Goal: Information Seeking & Learning: Learn about a topic

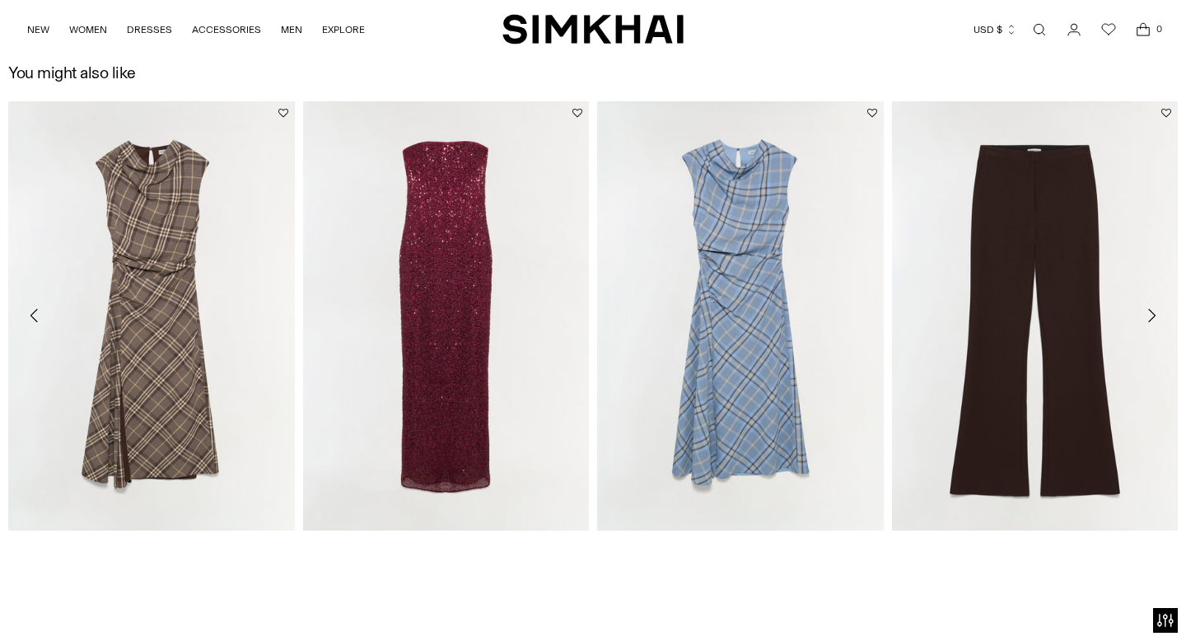
scroll to position [2385, 0]
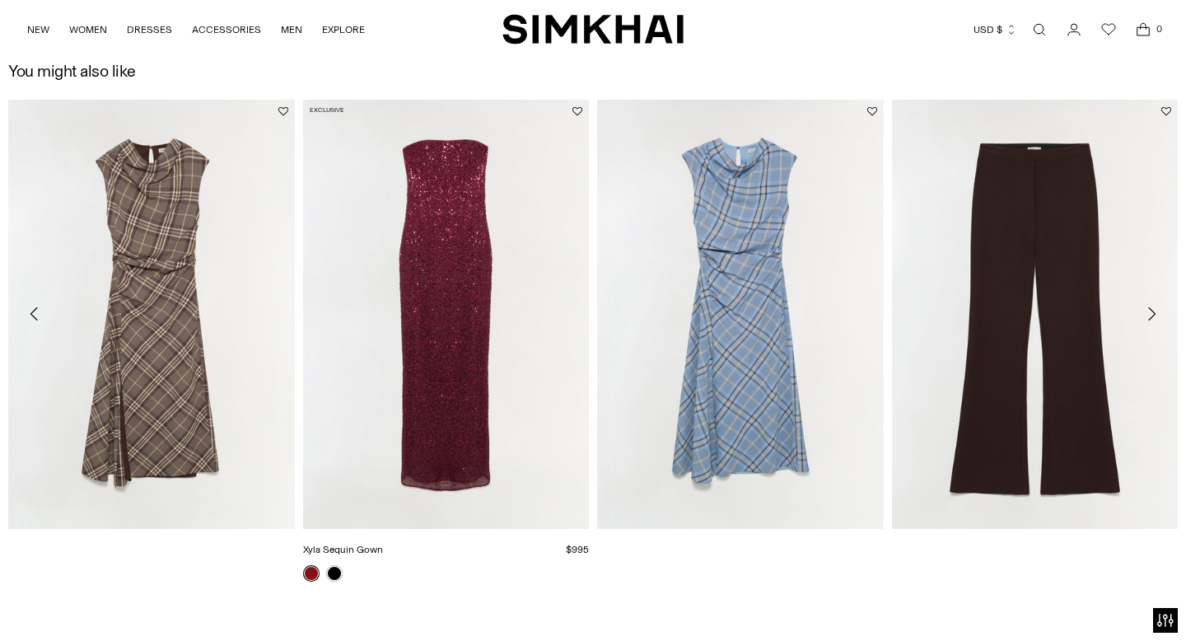
click at [334, 555] on link "Xyla Sequin Gown" at bounding box center [343, 550] width 80 height 12
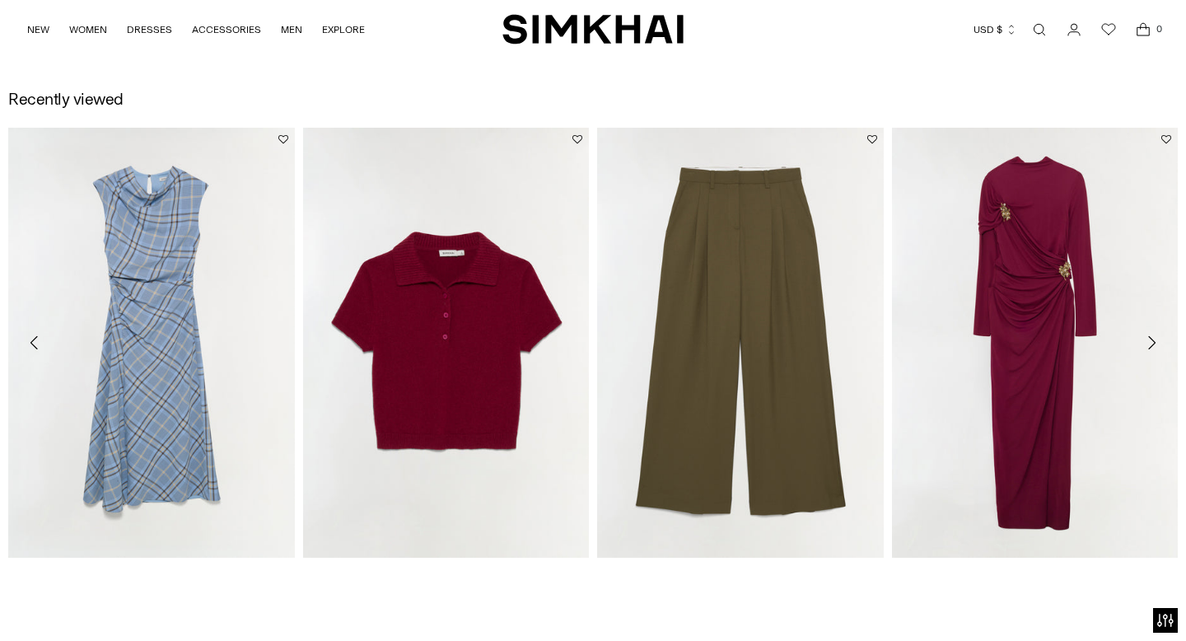
scroll to position [1823, 0]
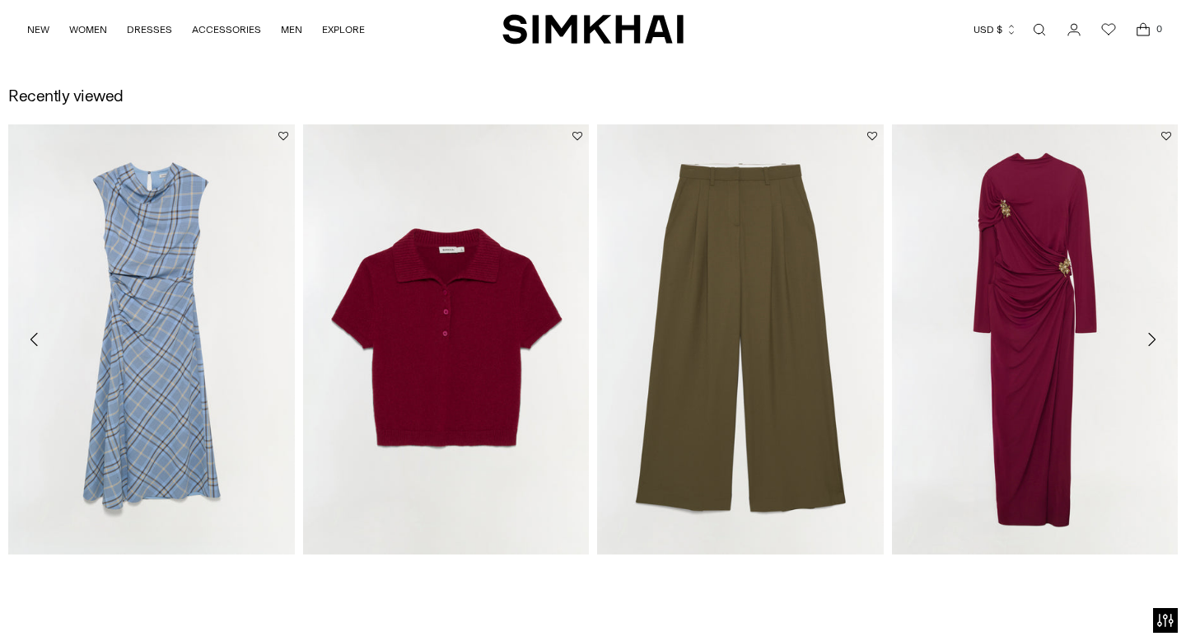
click at [1149, 331] on icon "Move to next carousel slide" at bounding box center [1151, 339] width 20 height 20
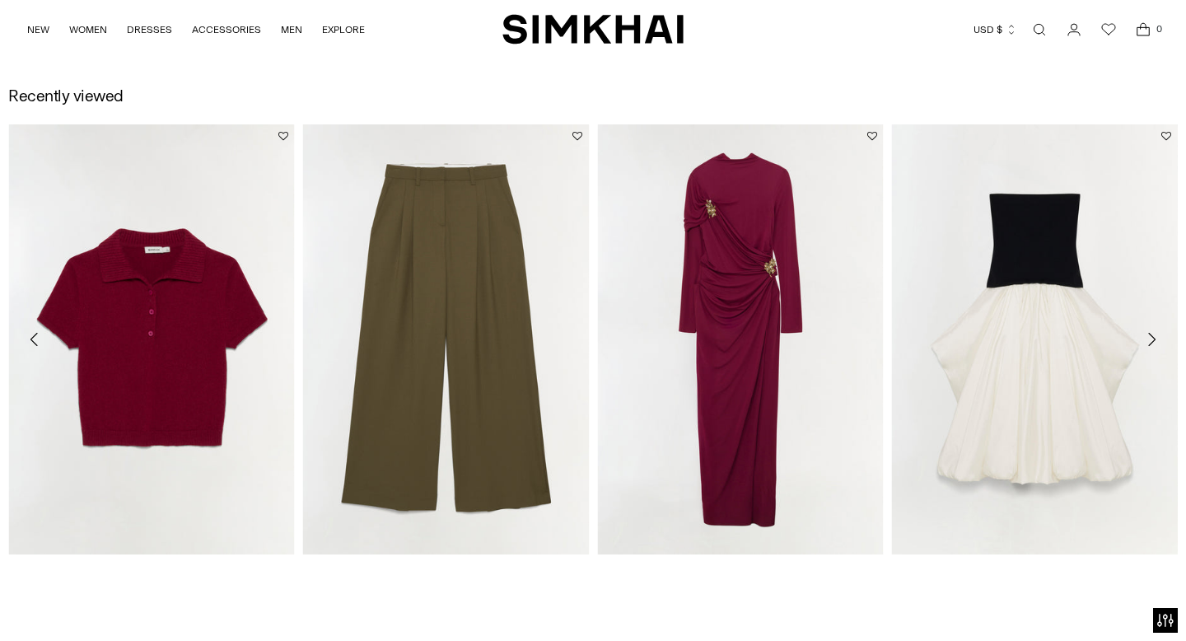
click at [1151, 335] on icon "Move to next carousel slide" at bounding box center [1151, 339] width 7 height 13
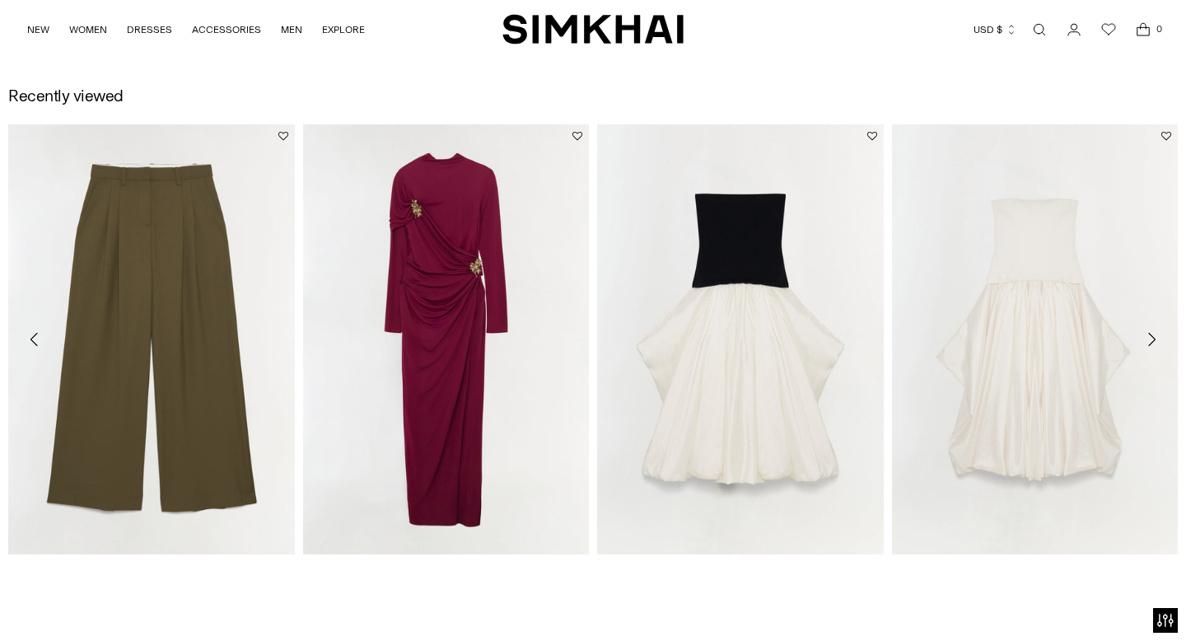
click at [1151, 335] on icon "Move to next carousel slide" at bounding box center [1151, 339] width 7 height 13
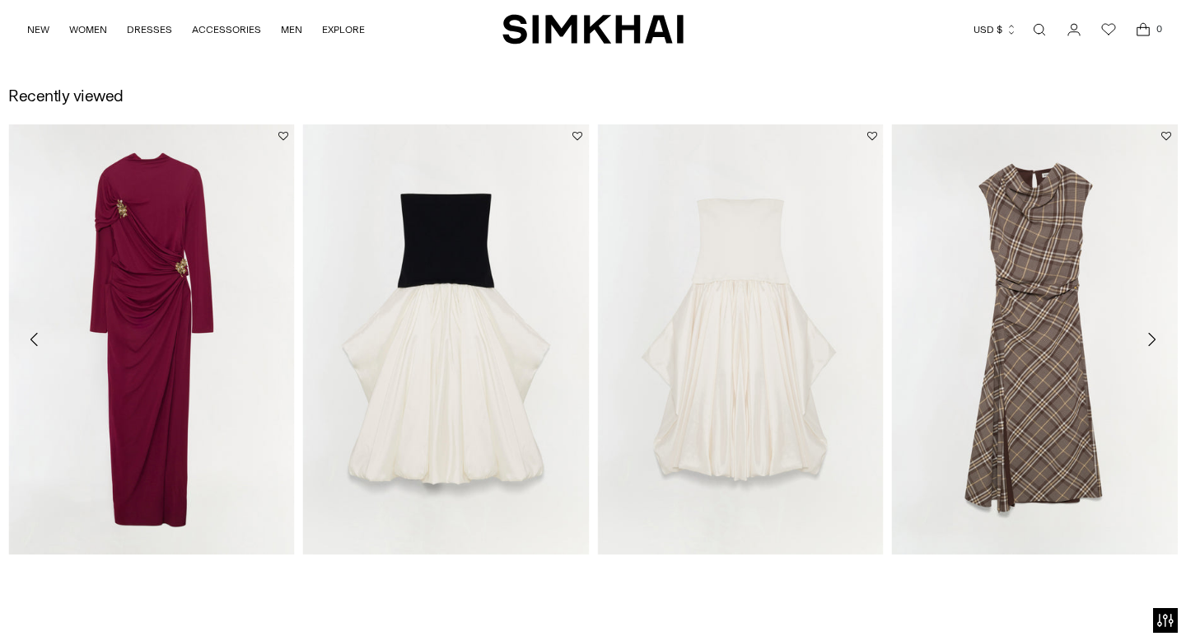
click at [1152, 335] on icon "Move to next carousel slide" at bounding box center [1151, 339] width 20 height 20
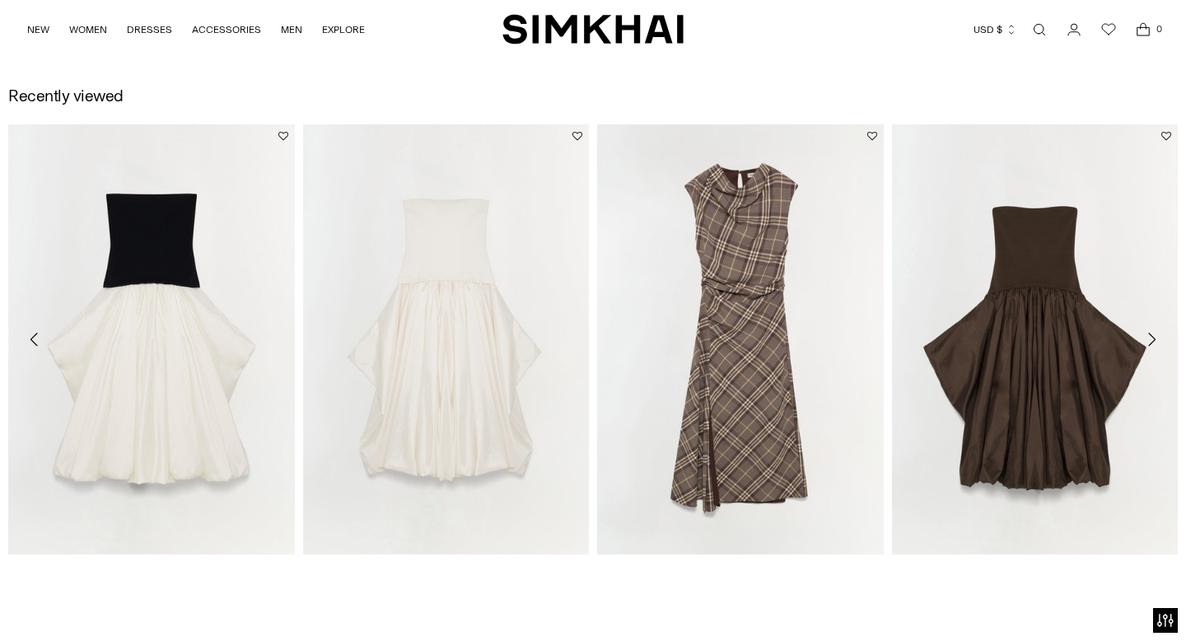
click at [1152, 336] on icon "Move to next carousel slide" at bounding box center [1151, 339] width 7 height 13
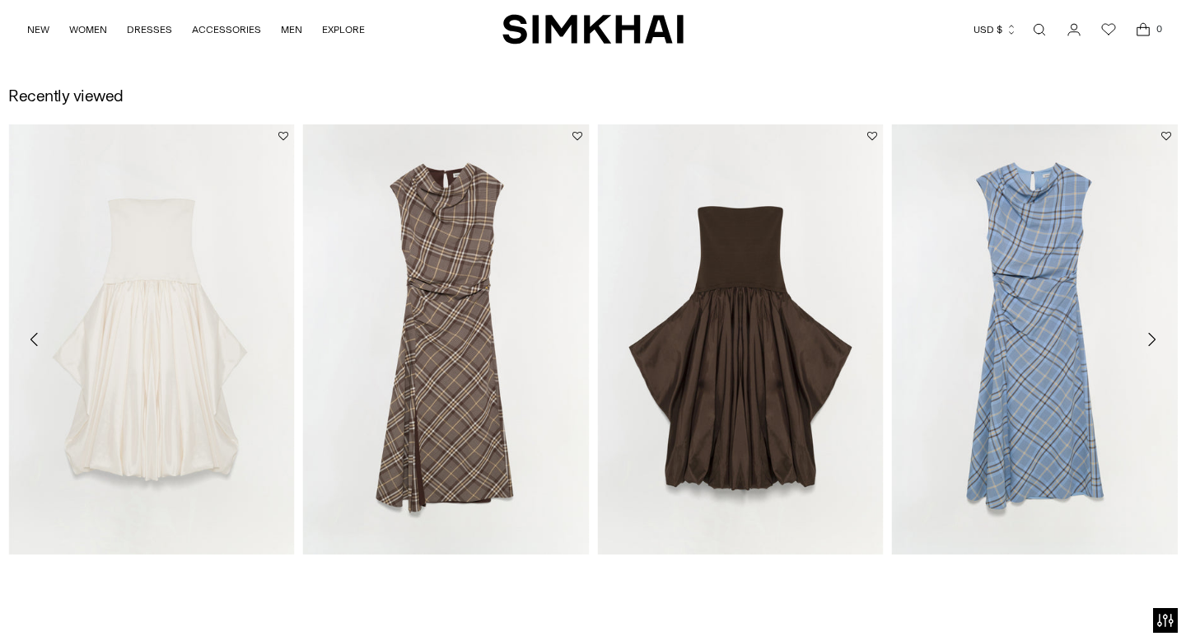
click at [1152, 336] on icon "Move to next carousel slide" at bounding box center [1151, 339] width 7 height 13
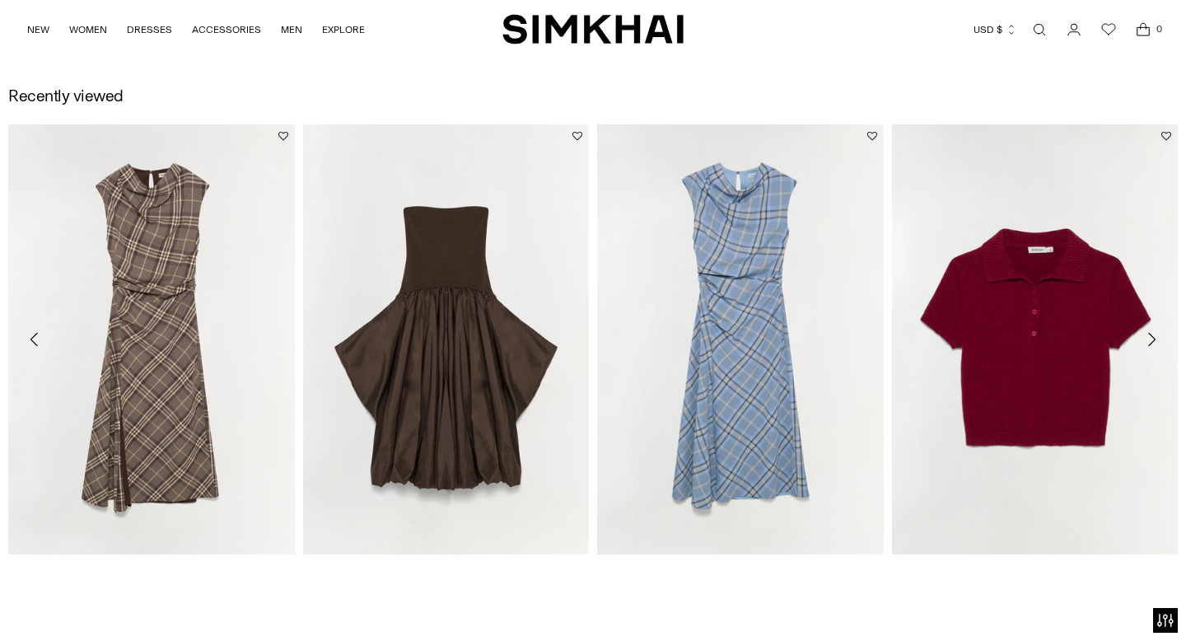
click at [1152, 336] on icon "Move to next carousel slide" at bounding box center [1151, 339] width 7 height 13
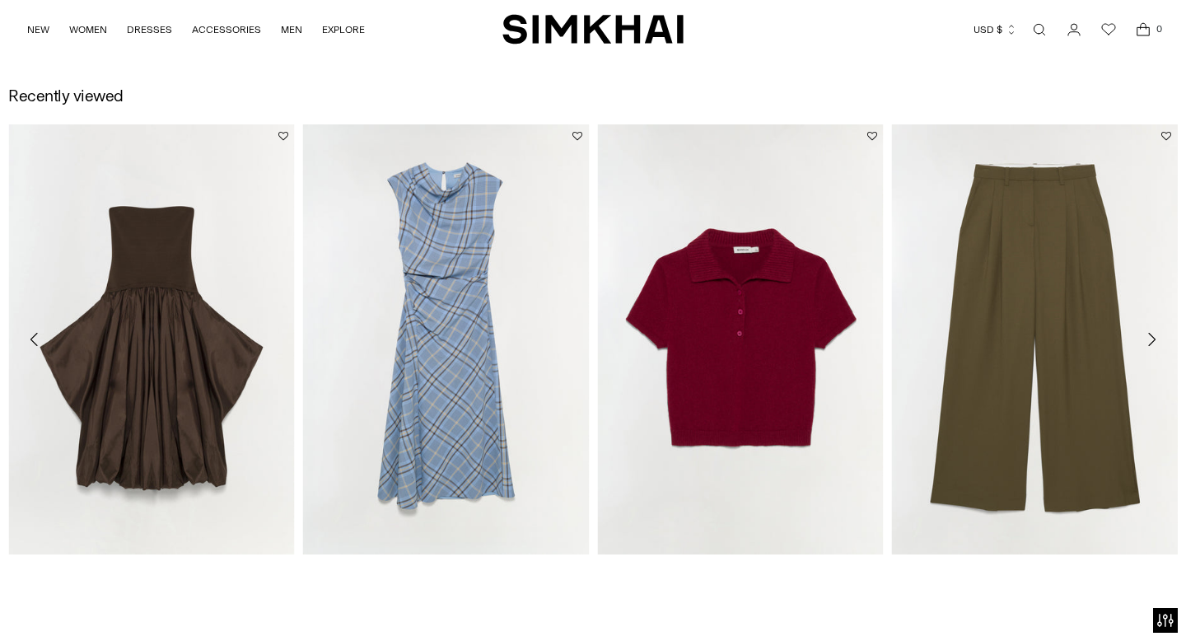
click at [1152, 336] on icon "Move to next carousel slide" at bounding box center [1151, 339] width 7 height 13
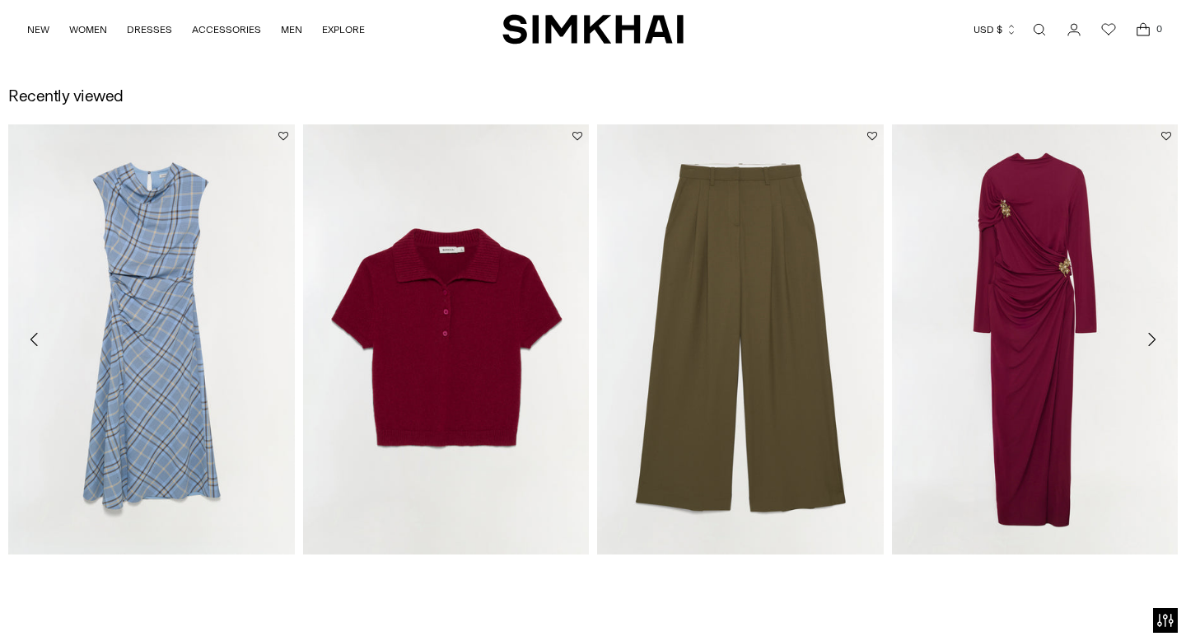
click at [1152, 336] on icon "Move to next carousel slide" at bounding box center [1151, 339] width 7 height 13
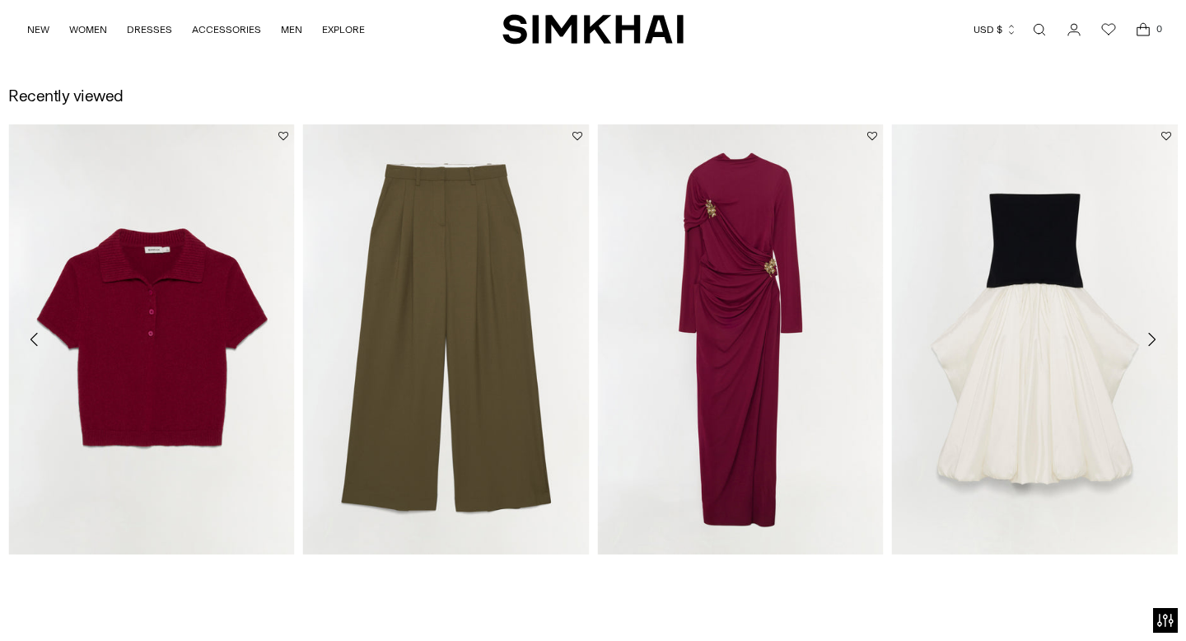
click at [1151, 336] on icon "Move to next carousel slide" at bounding box center [1151, 339] width 7 height 13
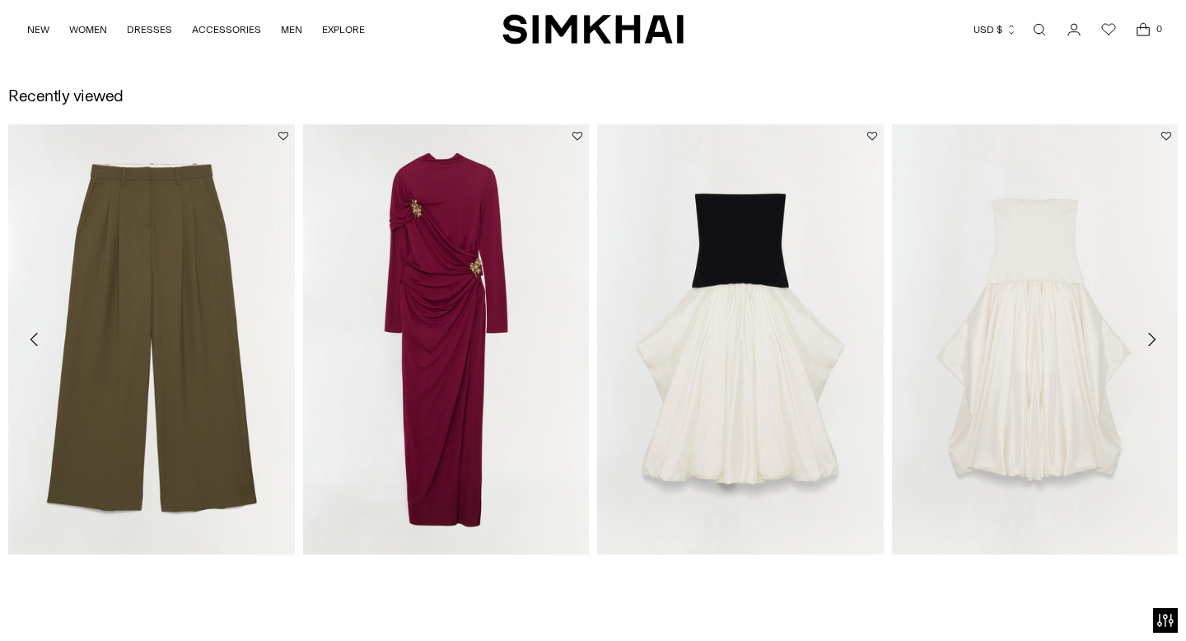
click at [1151, 336] on icon "Move to next carousel slide" at bounding box center [1151, 339] width 7 height 13
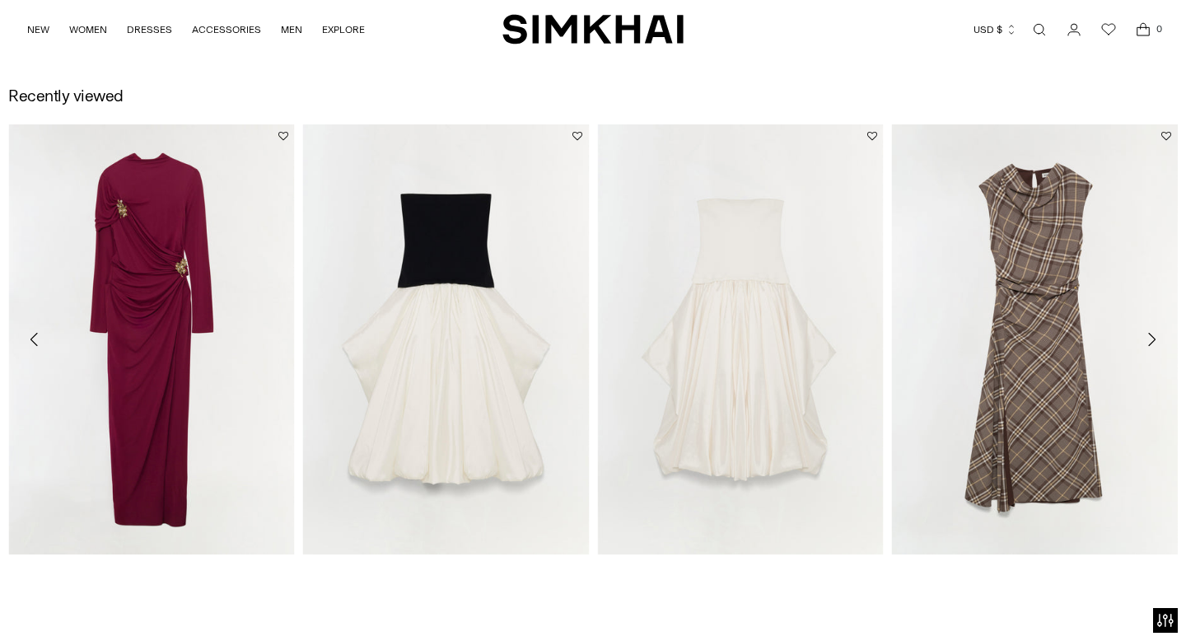
click at [1151, 336] on icon "Move to next carousel slide" at bounding box center [1151, 339] width 7 height 13
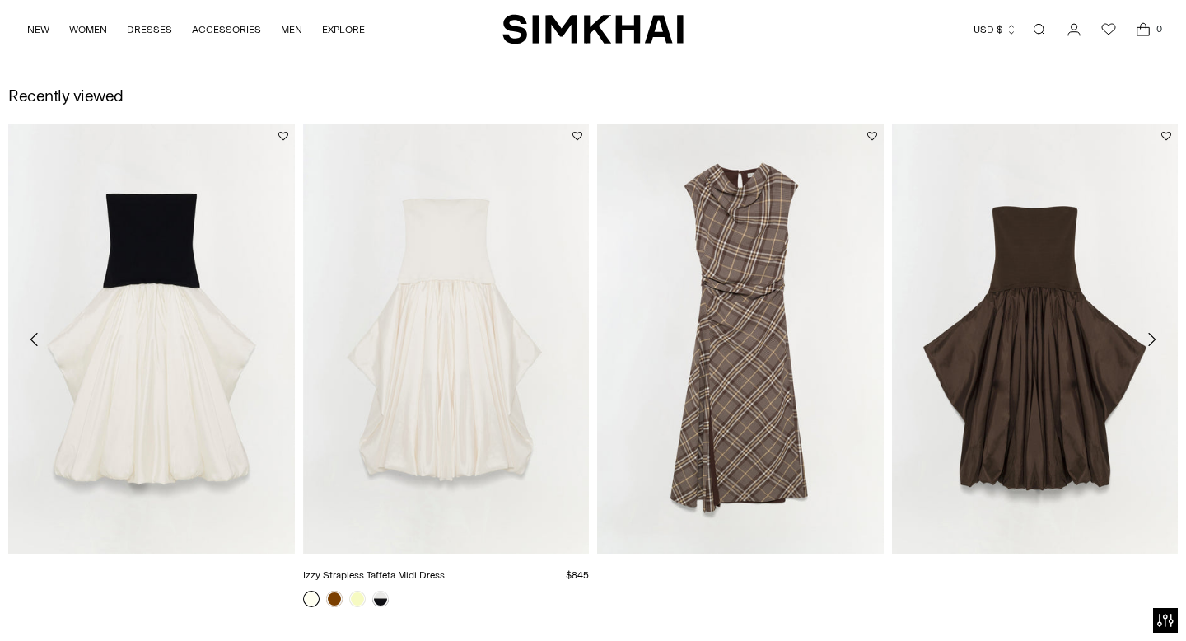
click at [353, 581] on link "Izzy Strapless Taffeta Midi Dress" at bounding box center [374, 575] width 142 height 12
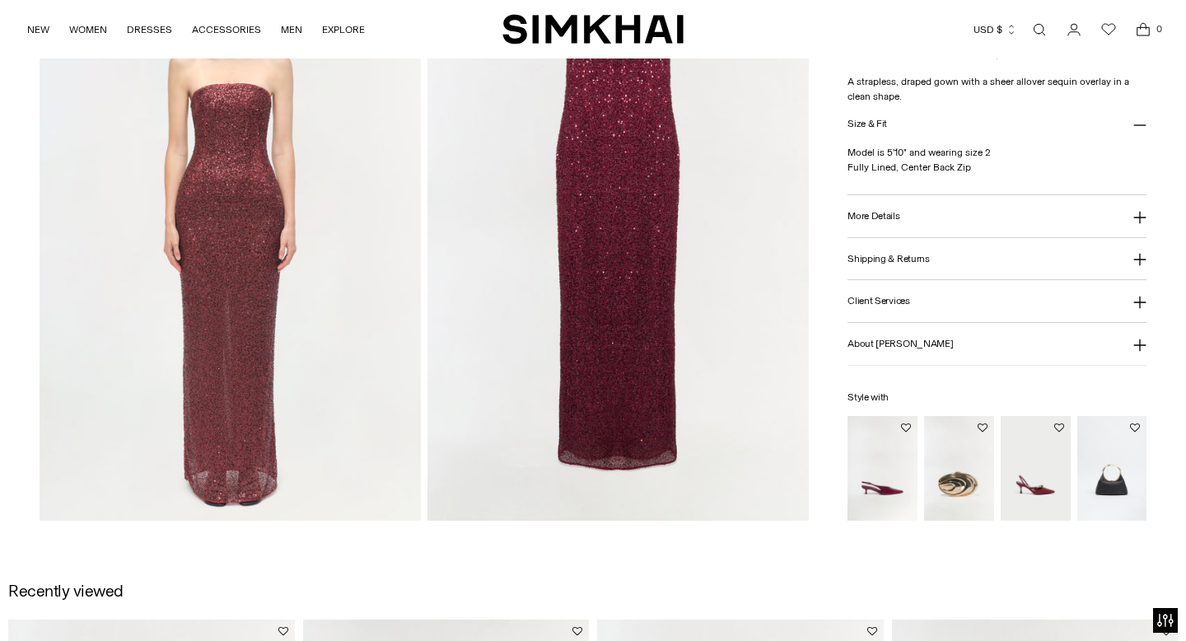
scroll to position [1335, 0]
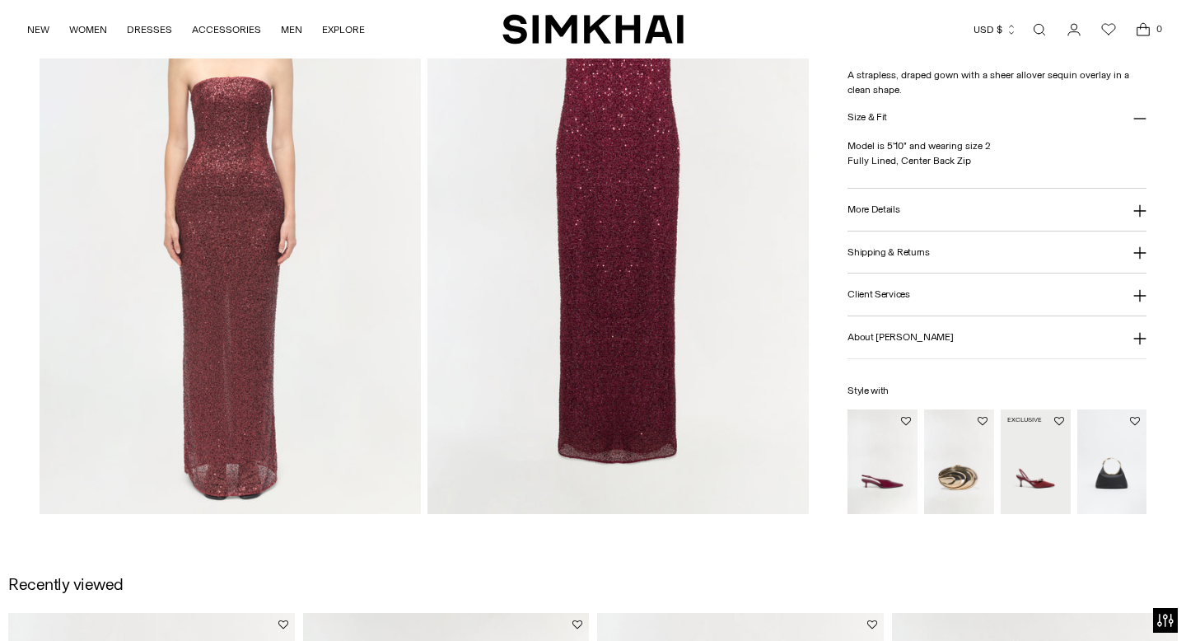
click at [0, 0] on img "Love Knot Suede Slingback" at bounding box center [0, 0] width 0 height 0
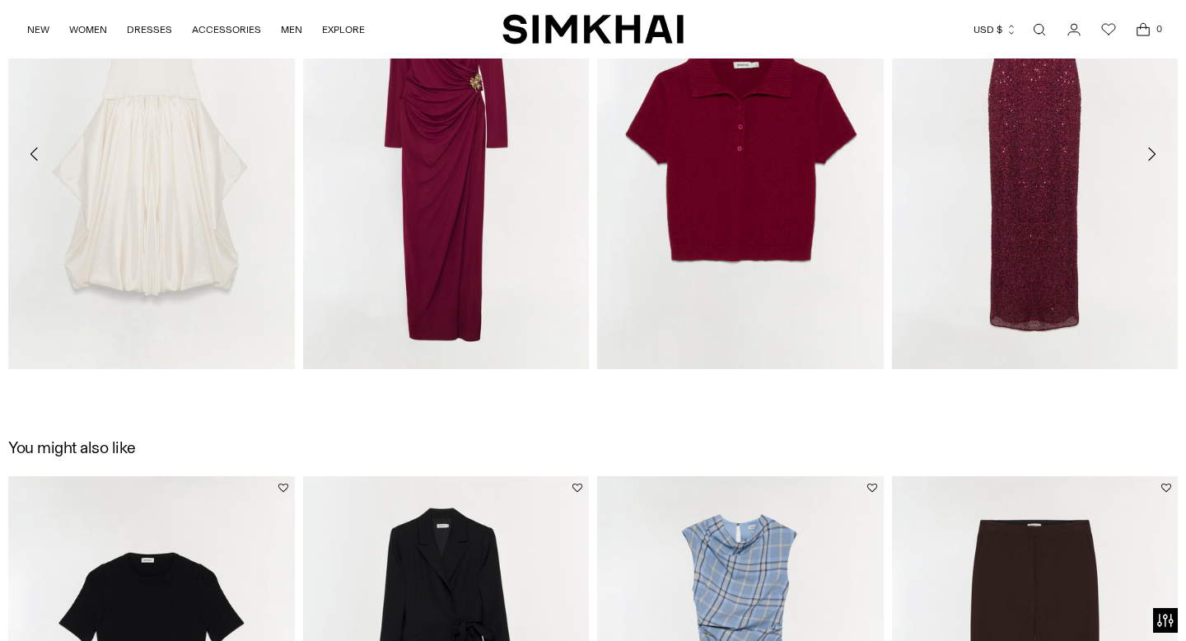
scroll to position [1357, 0]
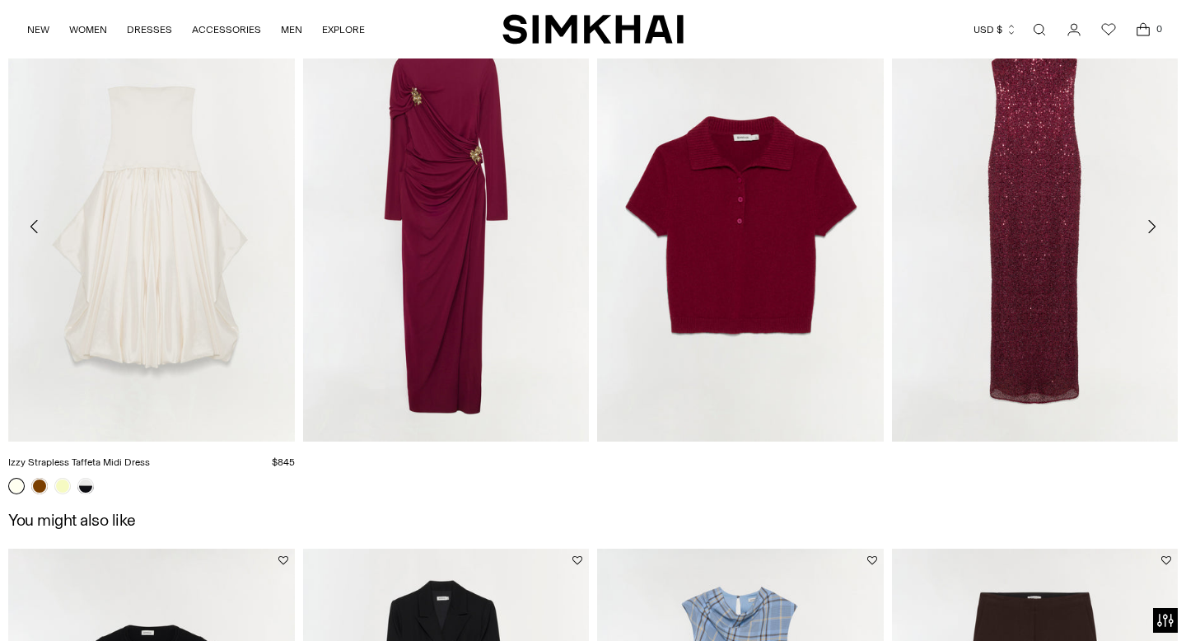
click at [38, 468] on link "Izzy Strapless Taffeta Midi Dress" at bounding box center [79, 462] width 142 height 12
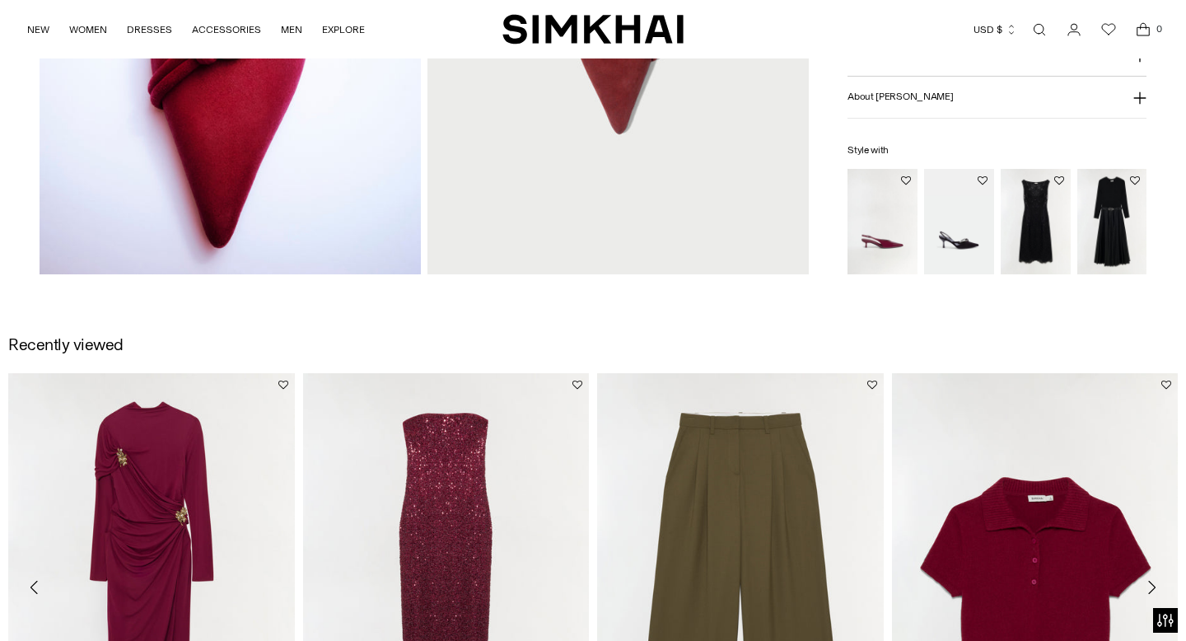
scroll to position [922, 0]
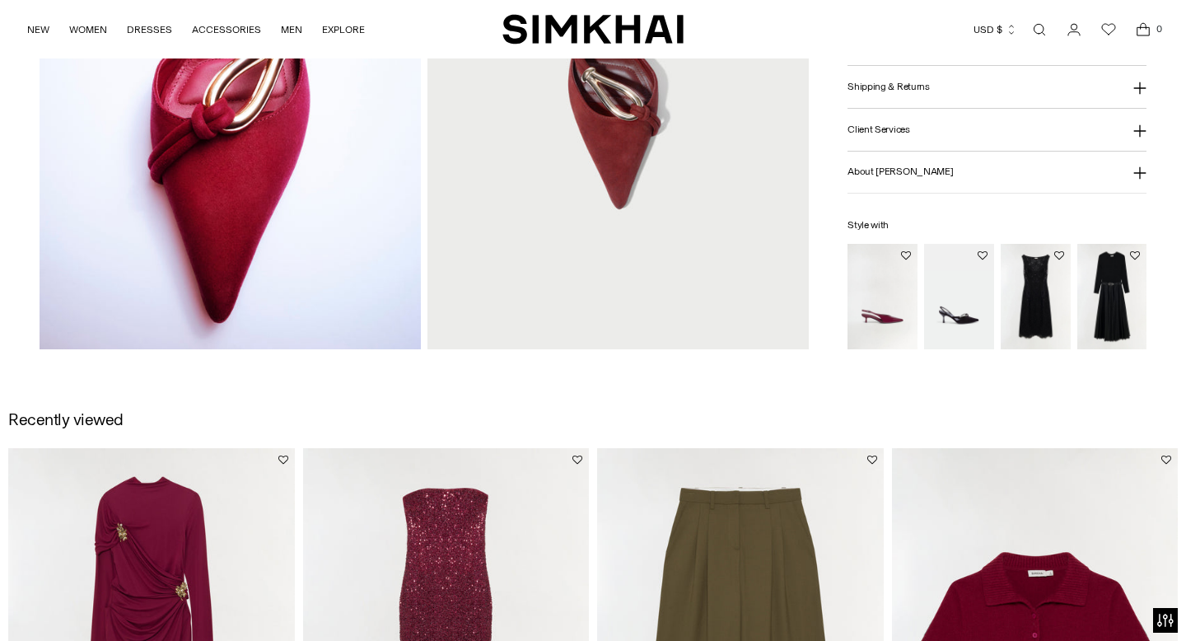
click at [0, 0] on img "Abilene Knit Combo Midi Dress" at bounding box center [0, 0] width 0 height 0
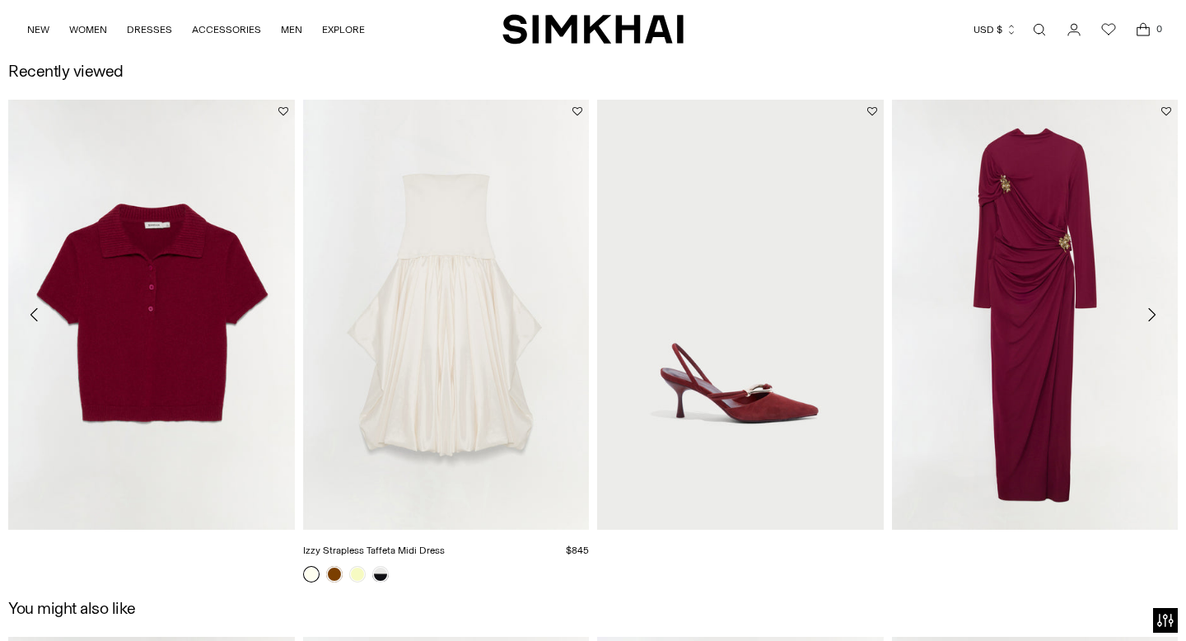
scroll to position [1386, 0]
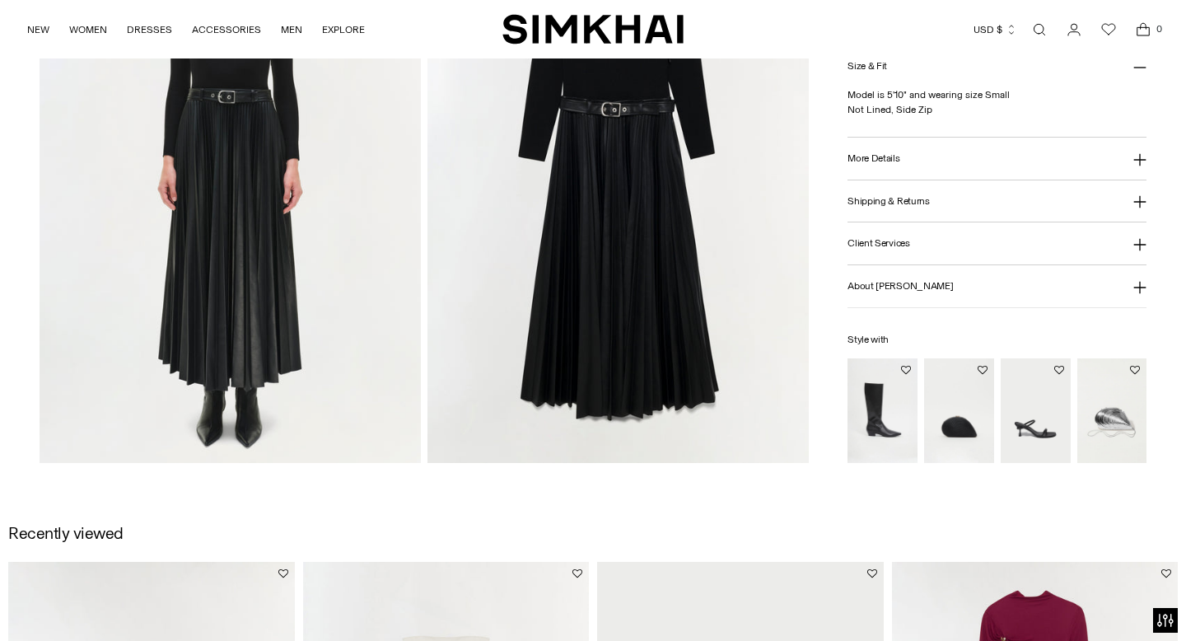
click at [0, 0] on img "Lowen Leather Riding Boot" at bounding box center [0, 0] width 0 height 0
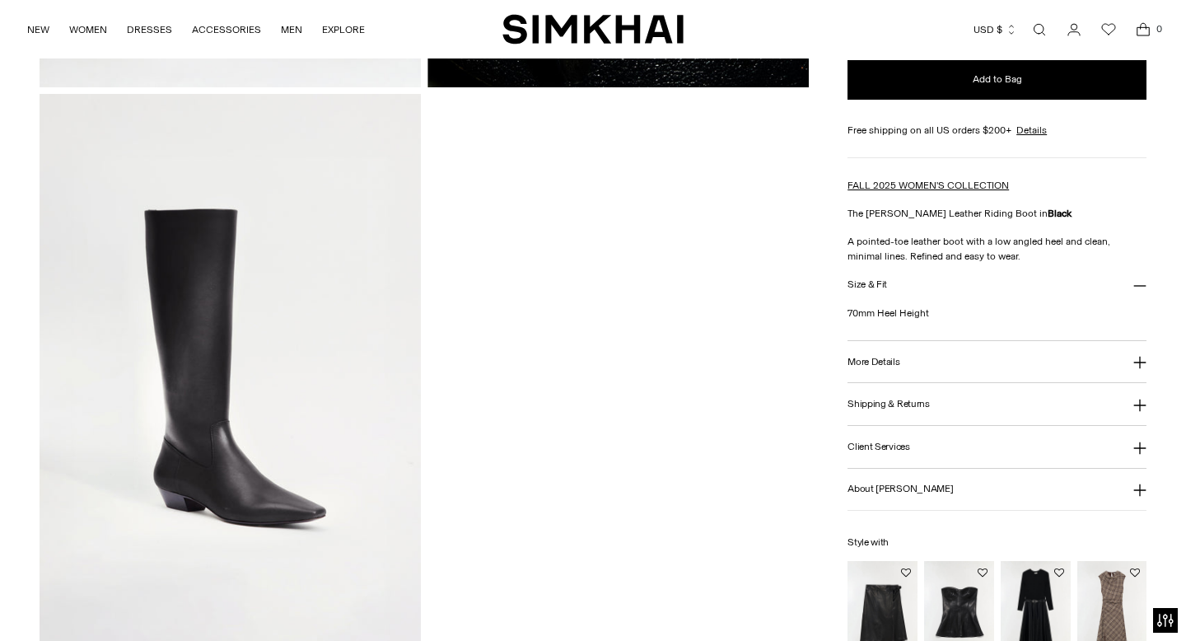
scroll to position [524, 0]
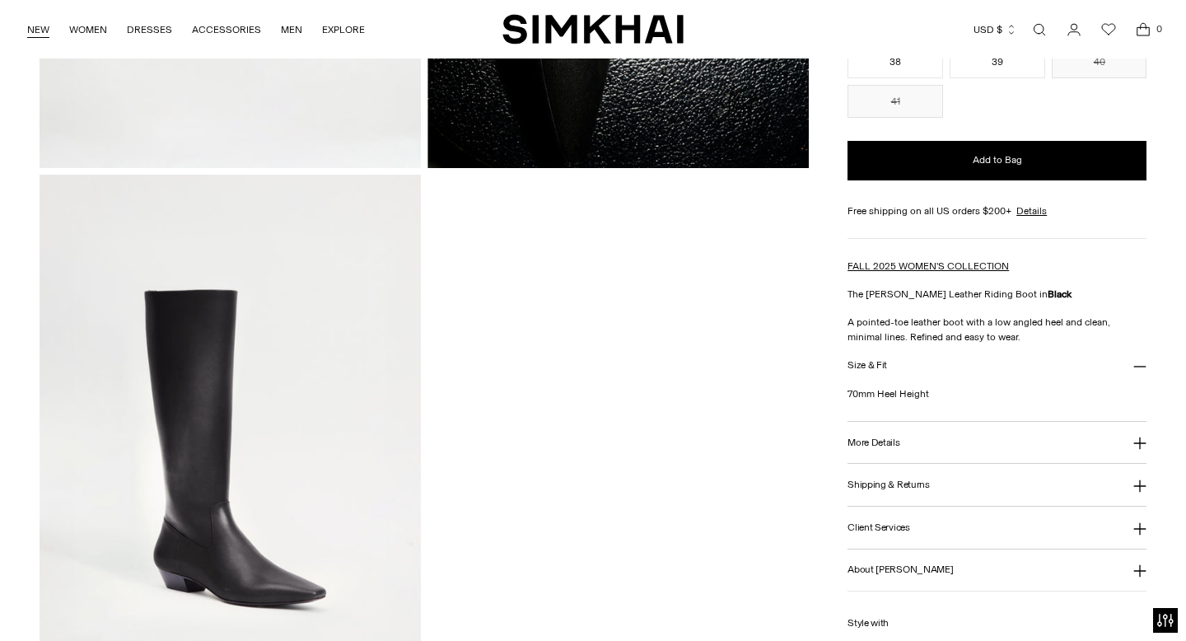
click at [29, 29] on link "NEW" at bounding box center [38, 30] width 22 height 36
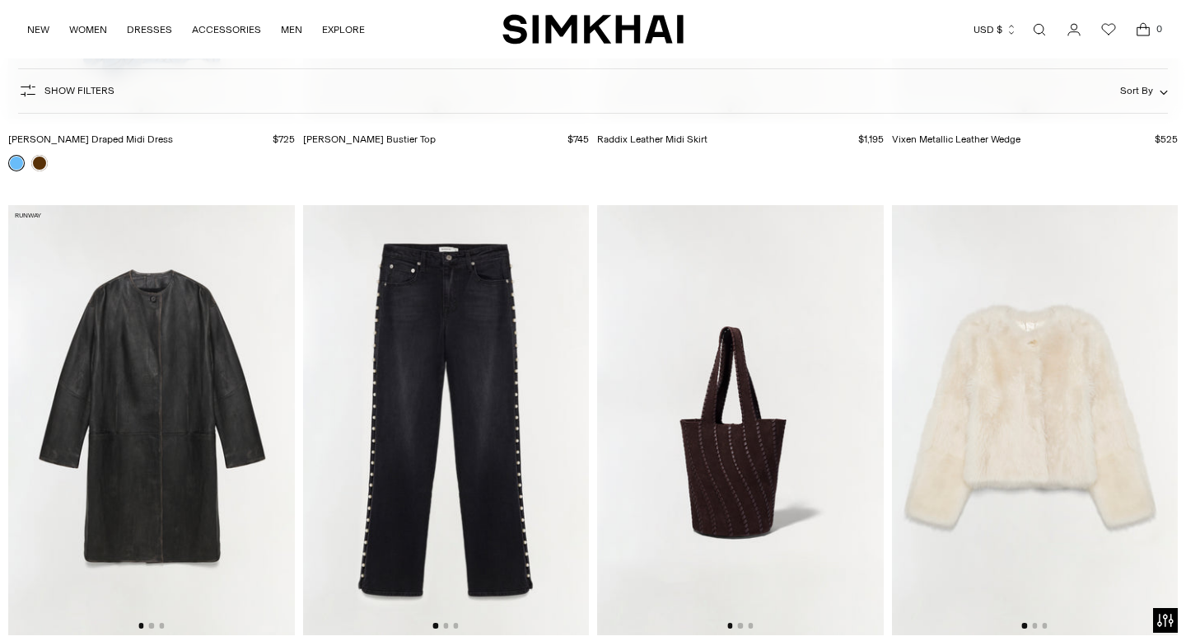
scroll to position [3685, 0]
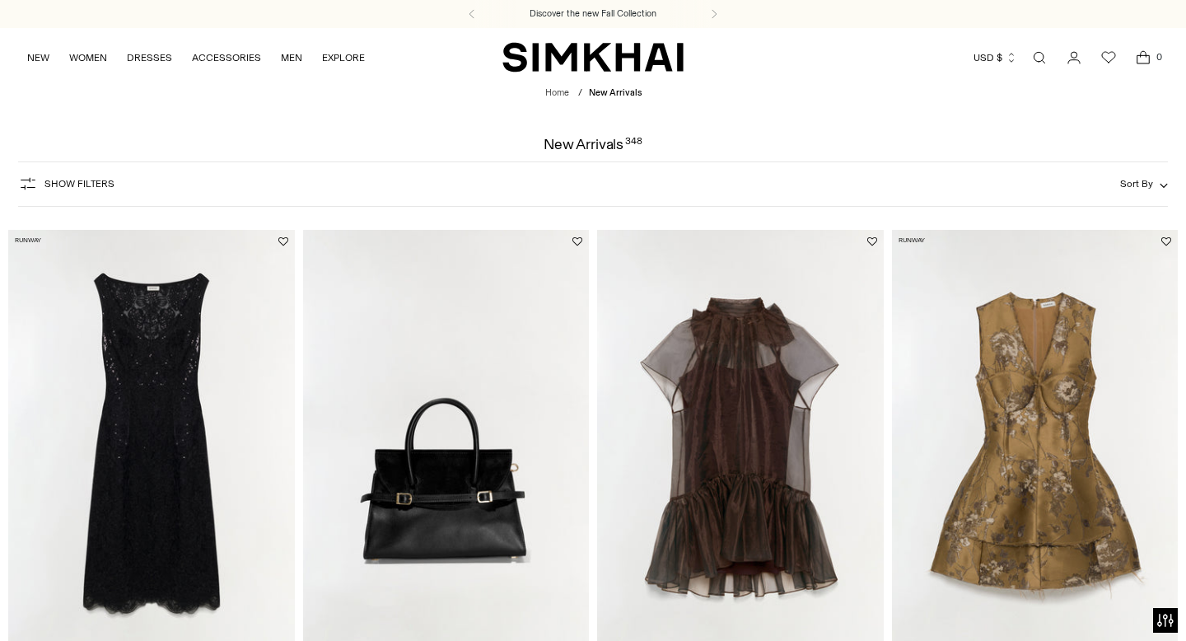
scroll to position [3000, 0]
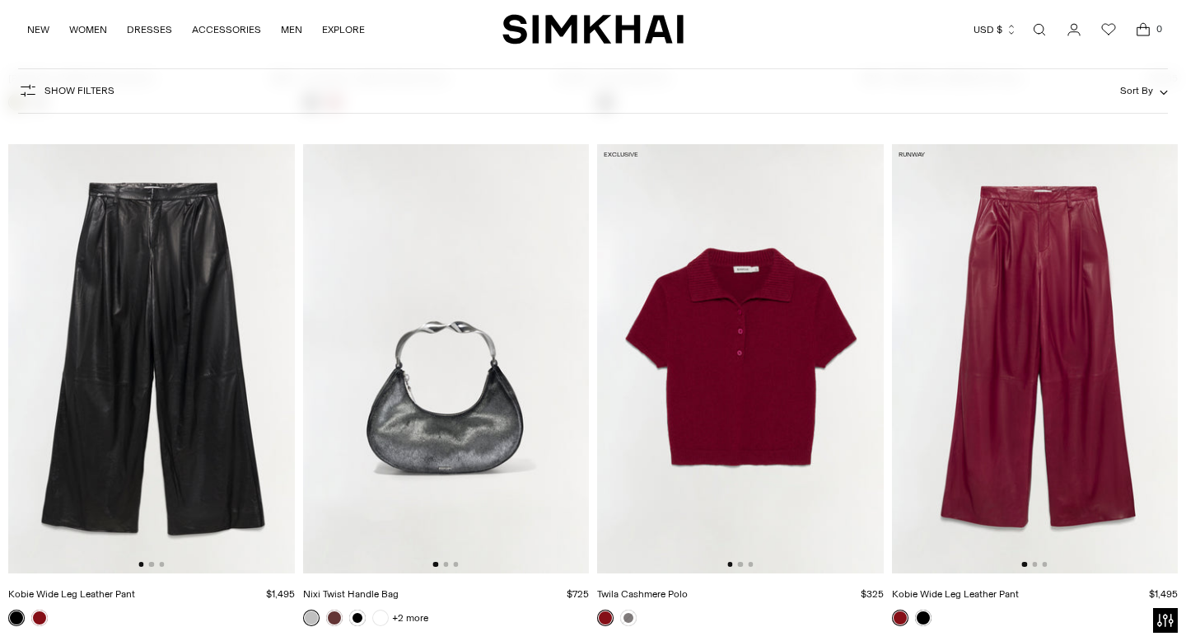
scroll to position [3942, 0]
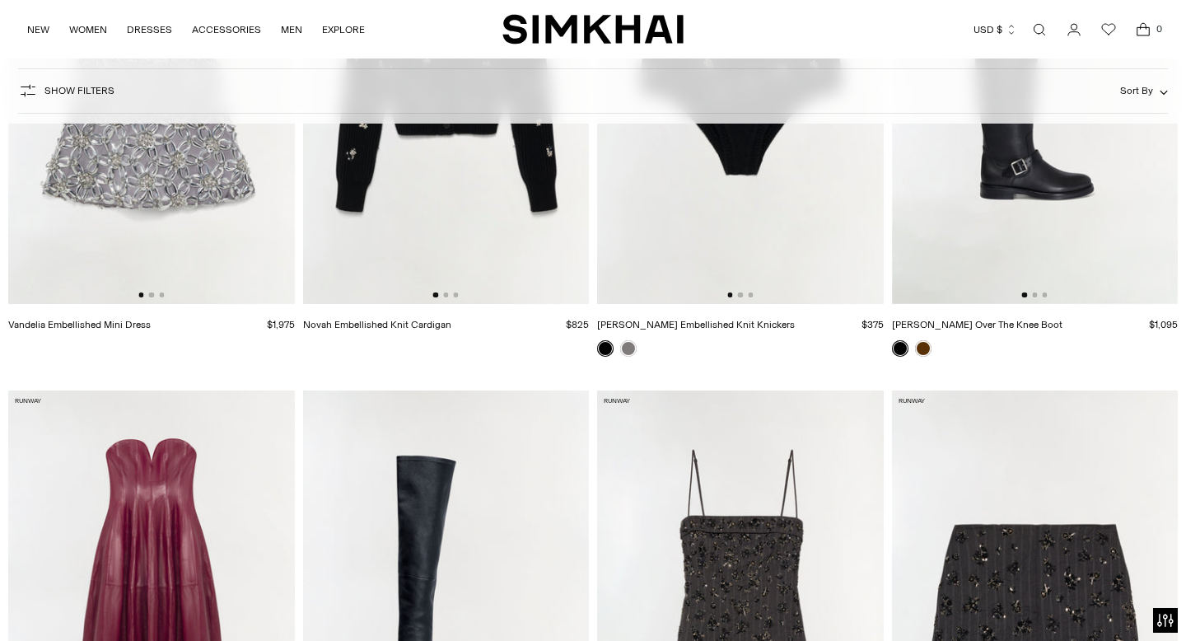
scroll to position [2726, 0]
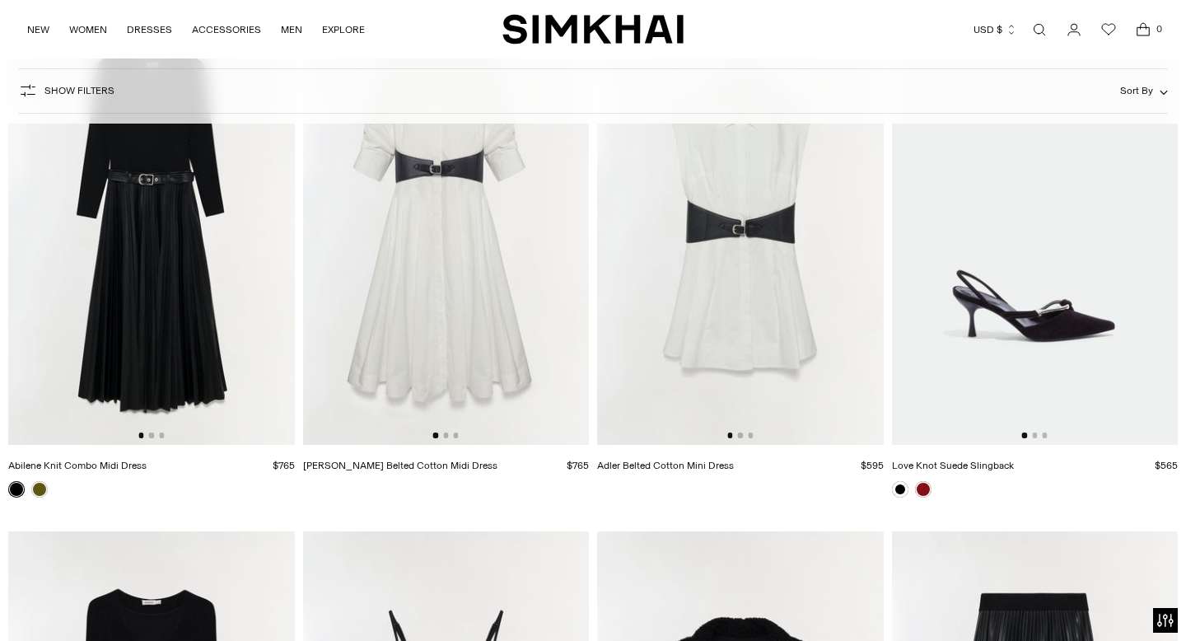
scroll to position [14118, 0]
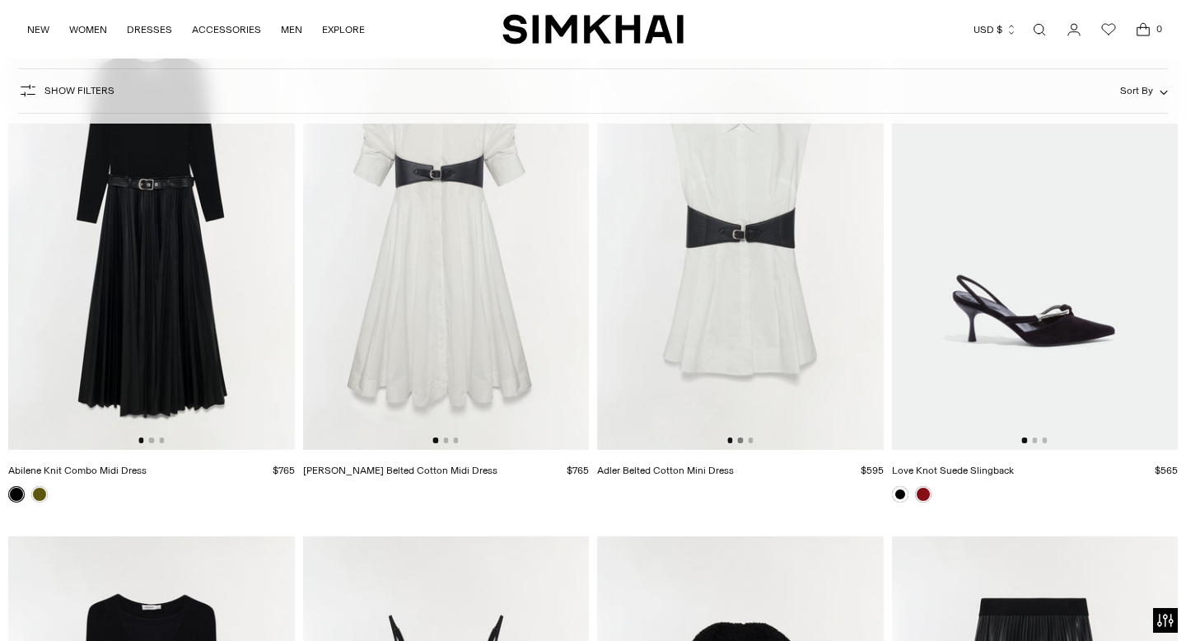
click at [739, 439] on button "Go to slide 2" at bounding box center [740, 439] width 5 height 5
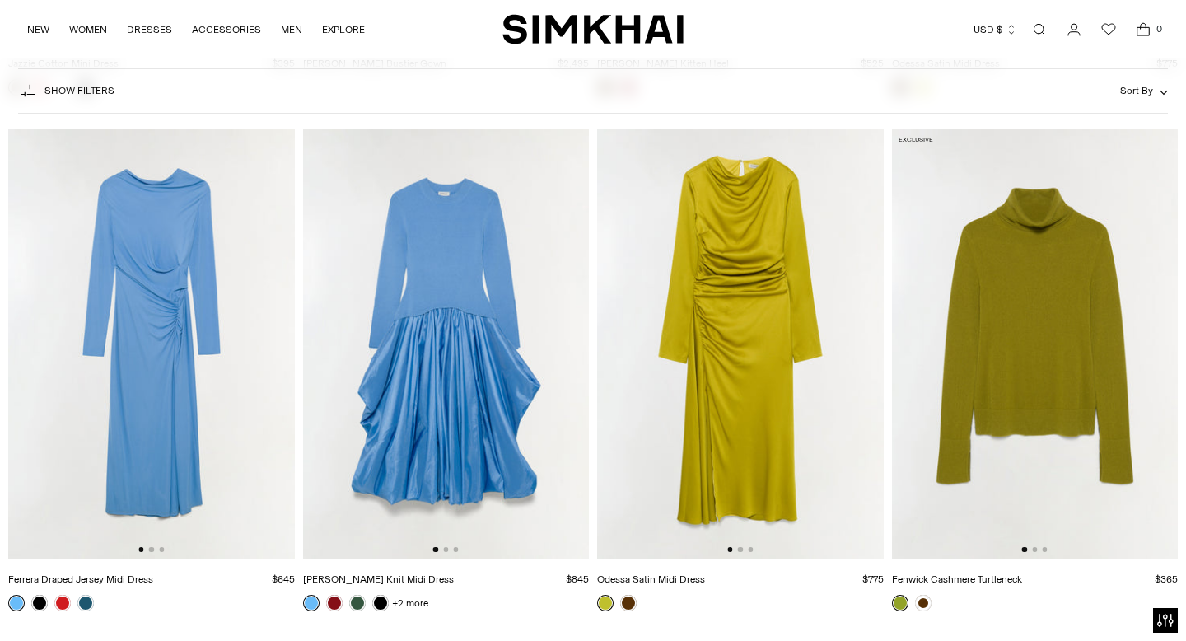
scroll to position [20737, 0]
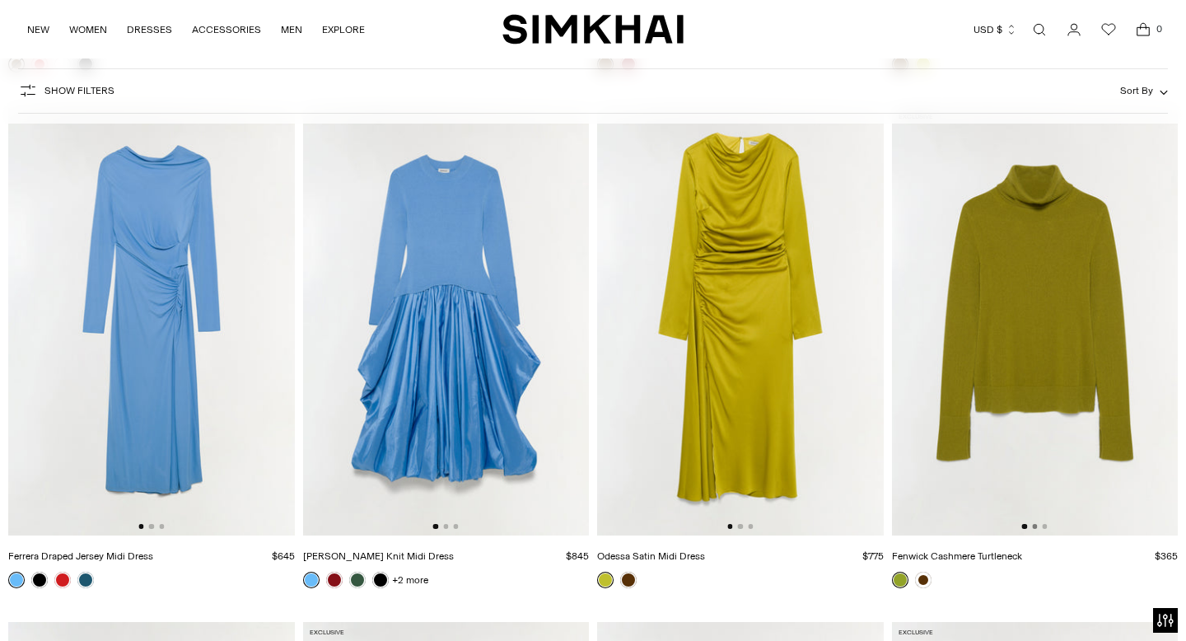
click at [1034, 527] on button "Go to slide 2" at bounding box center [1034, 526] width 5 height 5
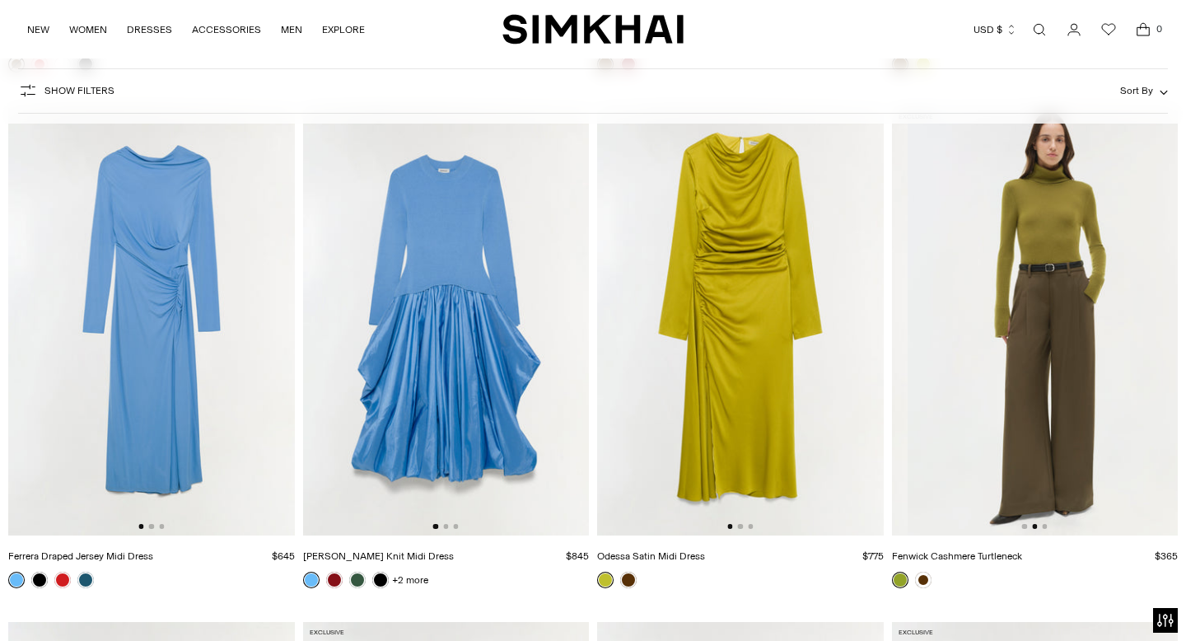
scroll to position [0, 287]
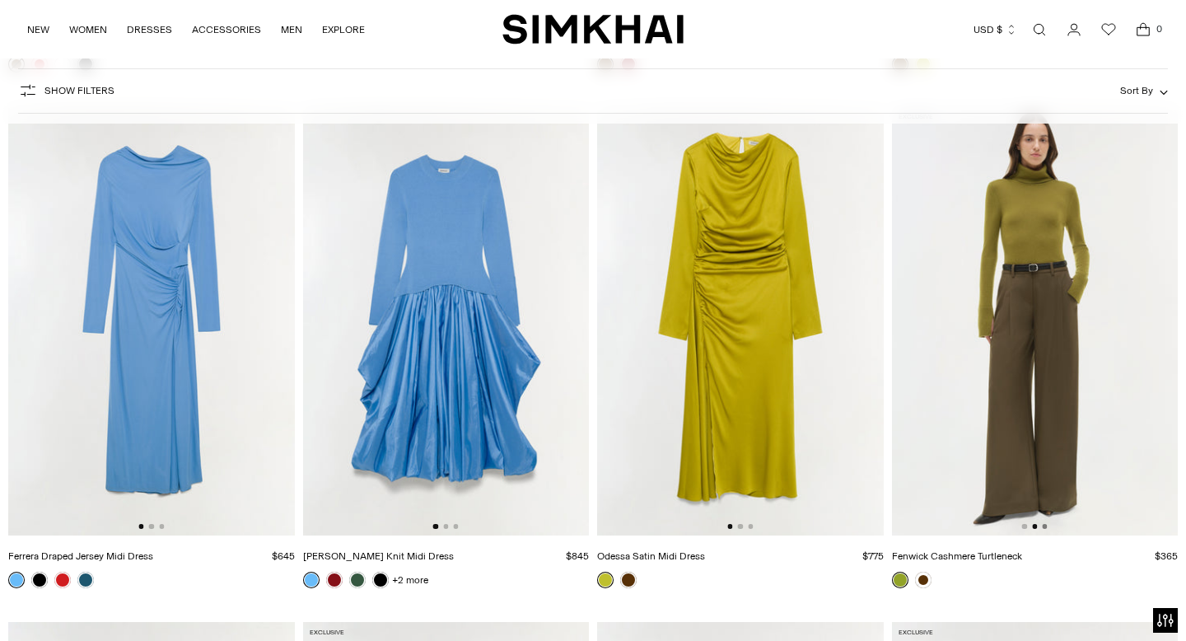
click at [1045, 526] on button "Go to slide 3" at bounding box center [1044, 526] width 5 height 5
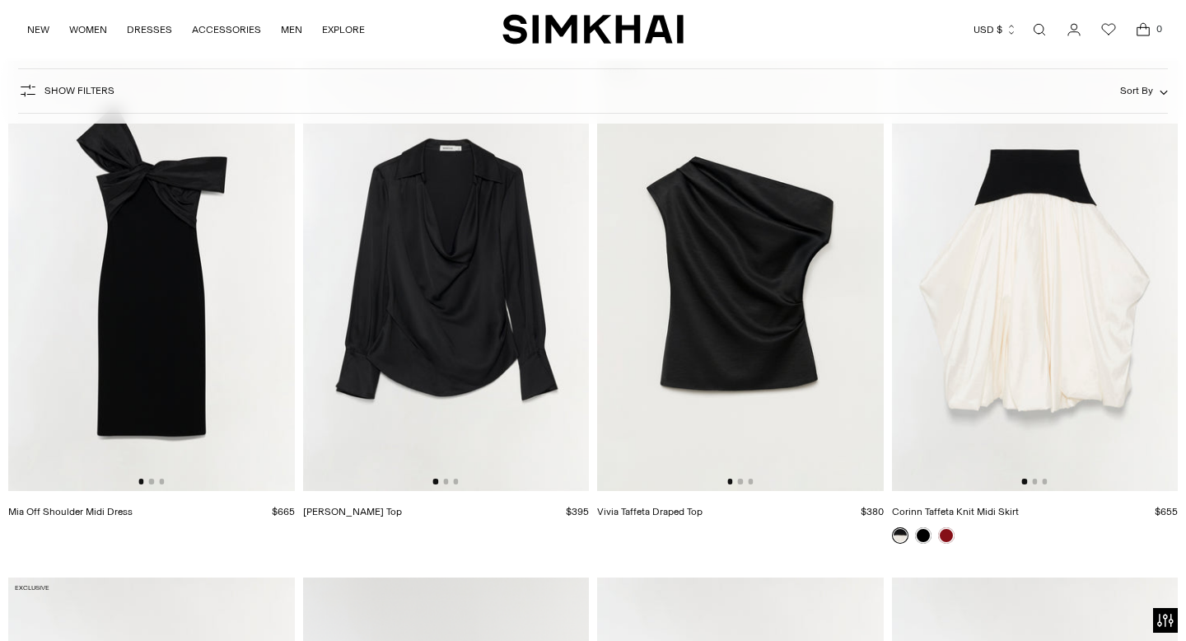
scroll to position [21788, 0]
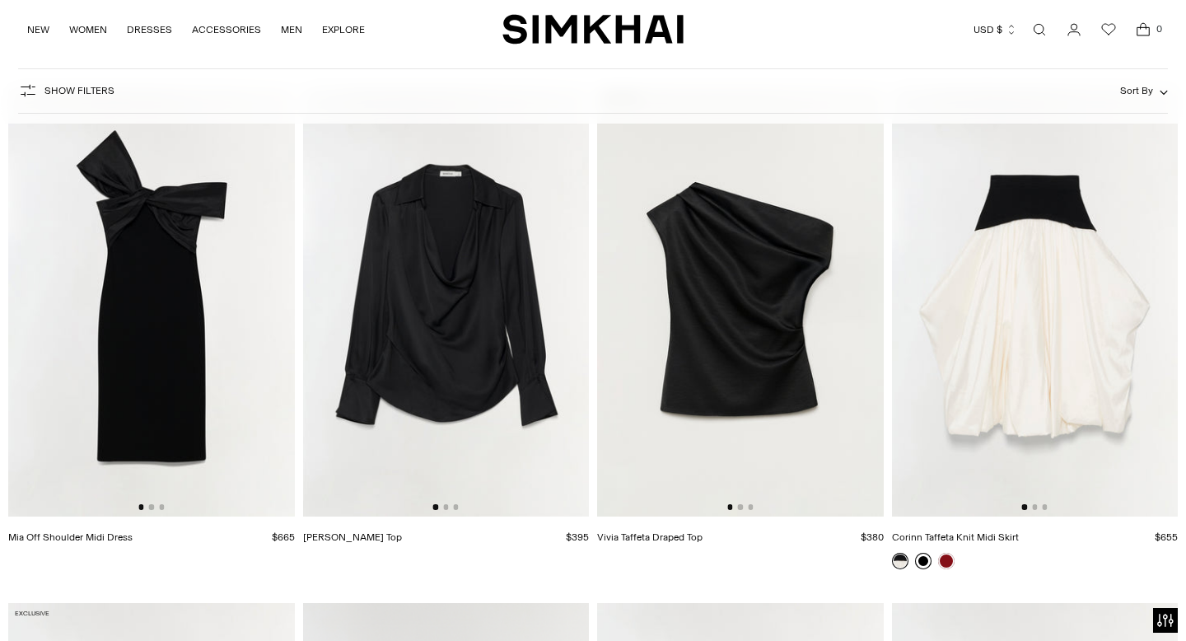
click at [927, 558] on link at bounding box center [923, 561] width 16 height 16
